Goal: Book appointment/travel/reservation

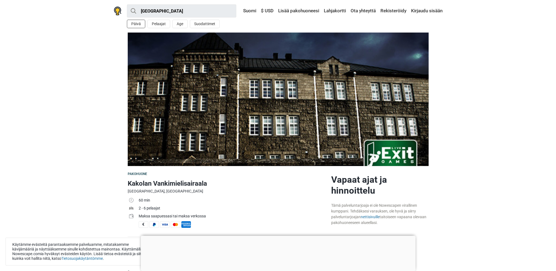
click at [138, 25] on button "Päivä" at bounding box center [136, 24] width 18 height 8
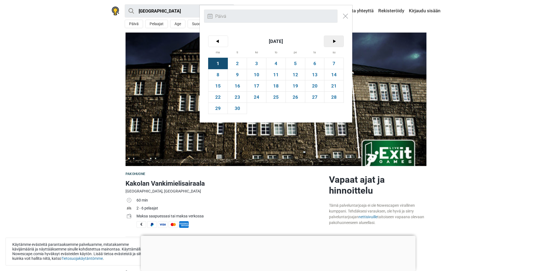
click at [336, 41] on span ">" at bounding box center [333, 41] width 19 height 11
click at [315, 63] on span "4" at bounding box center [314, 63] width 19 height 11
type input "[DATE] (la)"
